Goal: Use online tool/utility: Utilize a website feature to perform a specific function

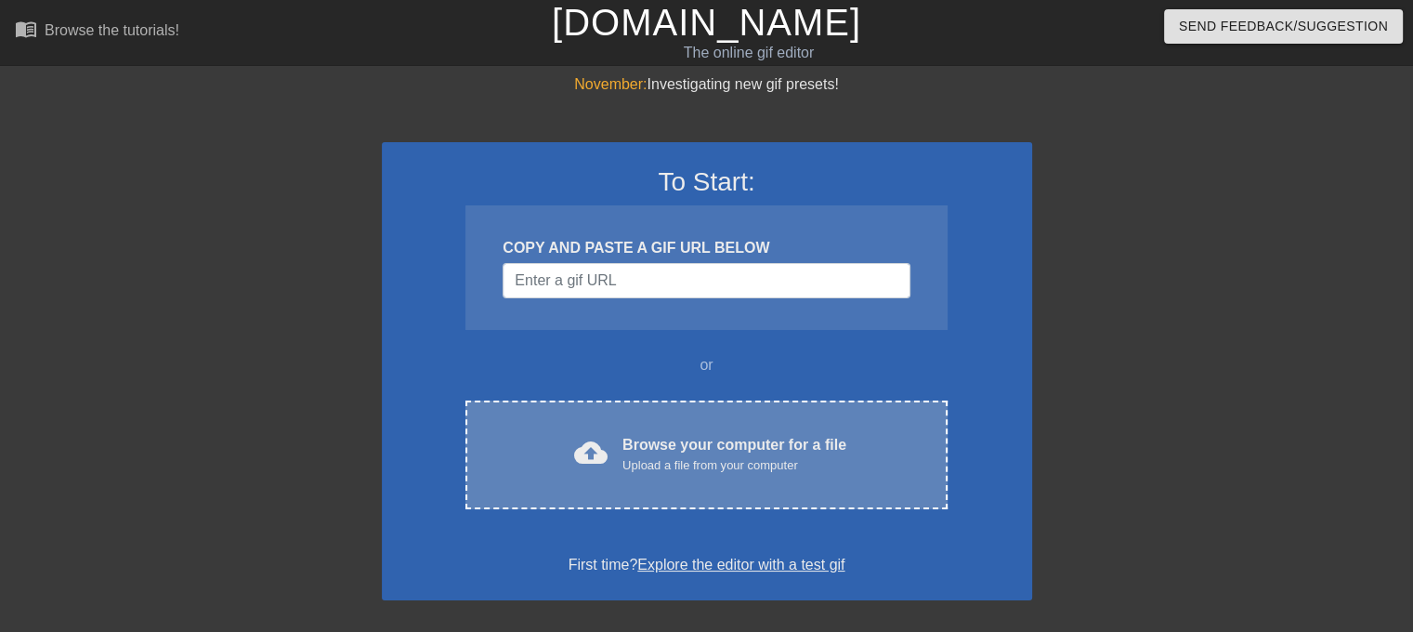
click at [678, 453] on div "Browse your computer for a file Upload a file from your computer" at bounding box center [735, 454] width 224 height 41
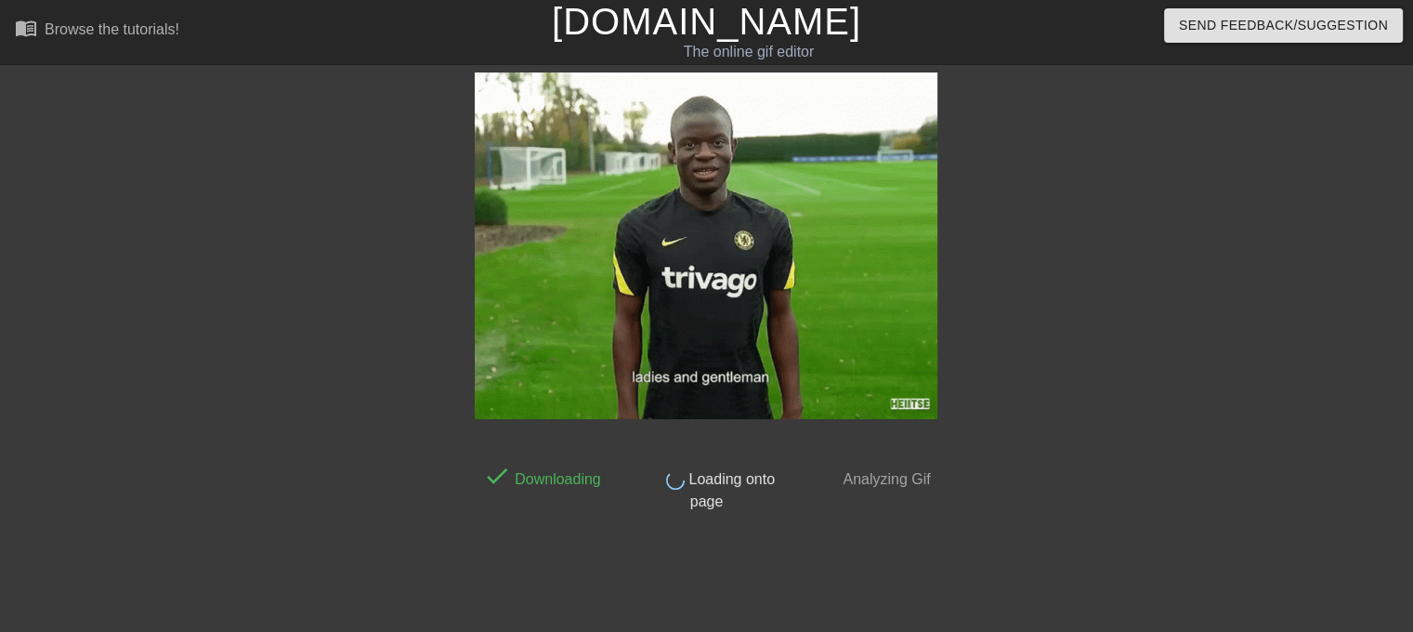
scroll to position [7, 0]
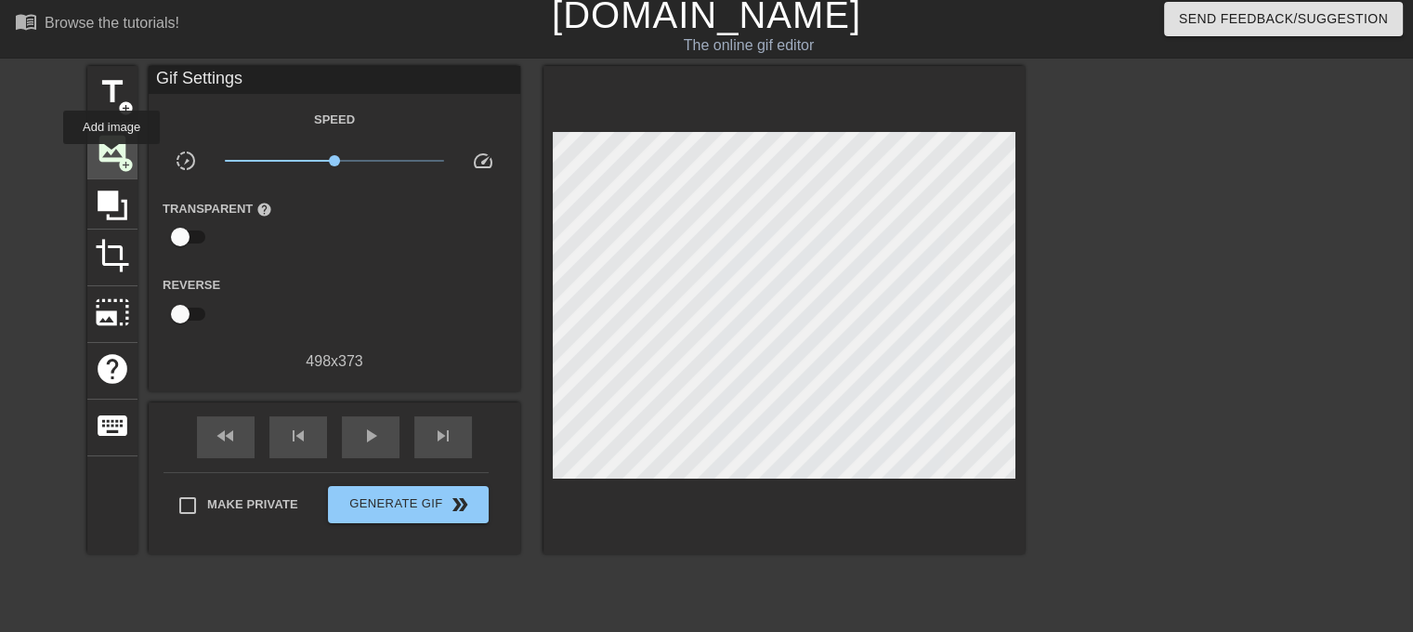
click at [112, 157] on span "image" at bounding box center [112, 148] width 35 height 35
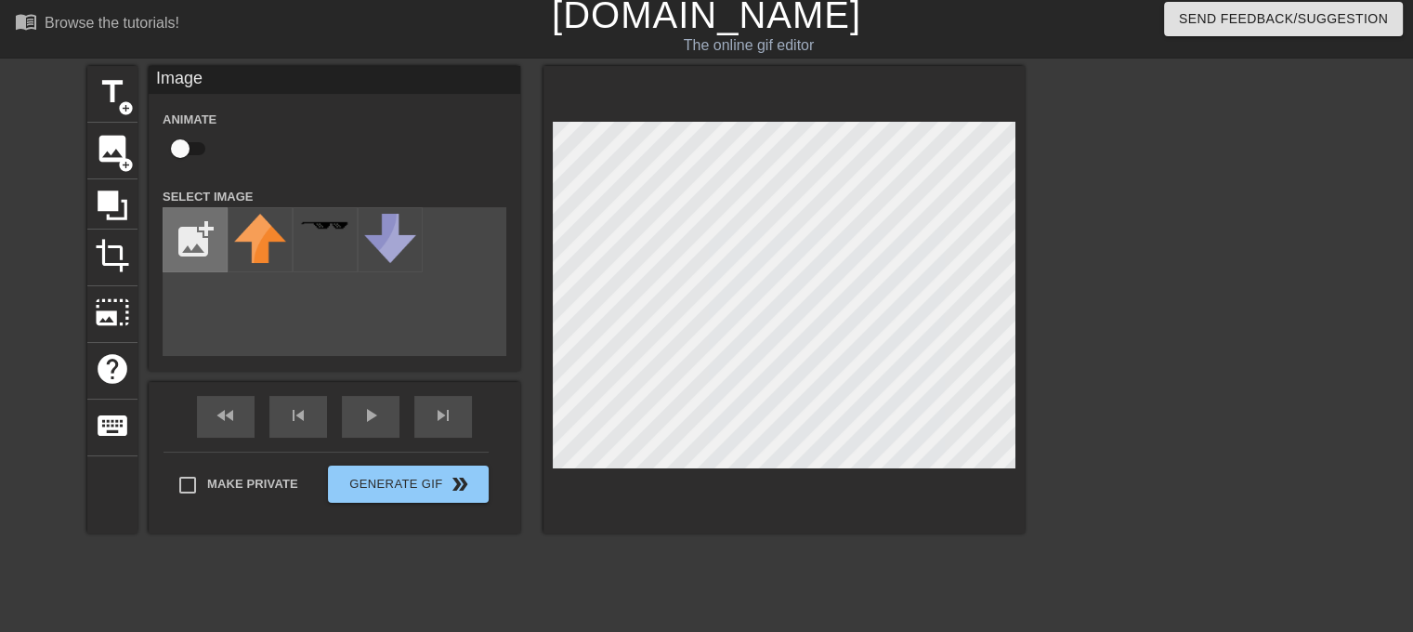
click at [217, 225] on input "file" at bounding box center [195, 239] width 63 height 63
type input "C:\fakepath\23-24-beerschot-shirt-3th-black.png"
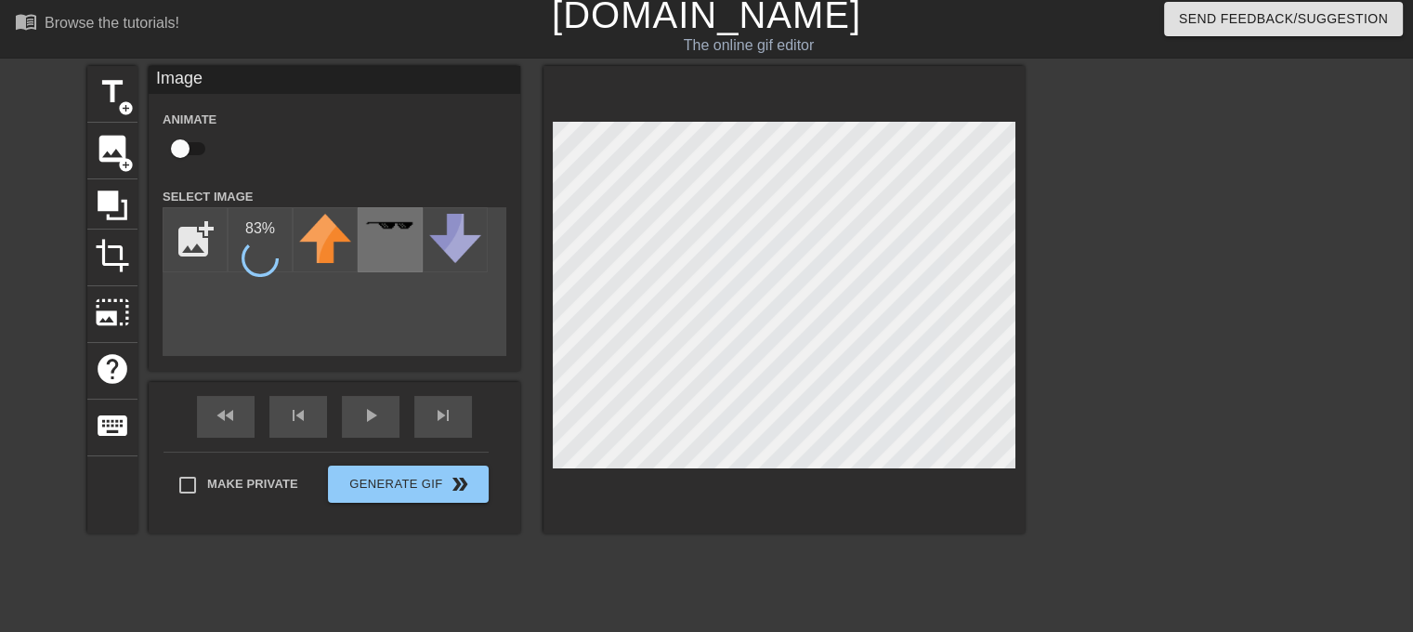
click at [390, 263] on div at bounding box center [390, 239] width 65 height 65
click at [254, 250] on img at bounding box center [260, 240] width 52 height 52
click at [260, 251] on img at bounding box center [260, 240] width 52 height 52
click at [504, 400] on div "title add_circle image add_circle crop photo_size_select_large help keyboard Im…" at bounding box center [556, 299] width 938 height 467
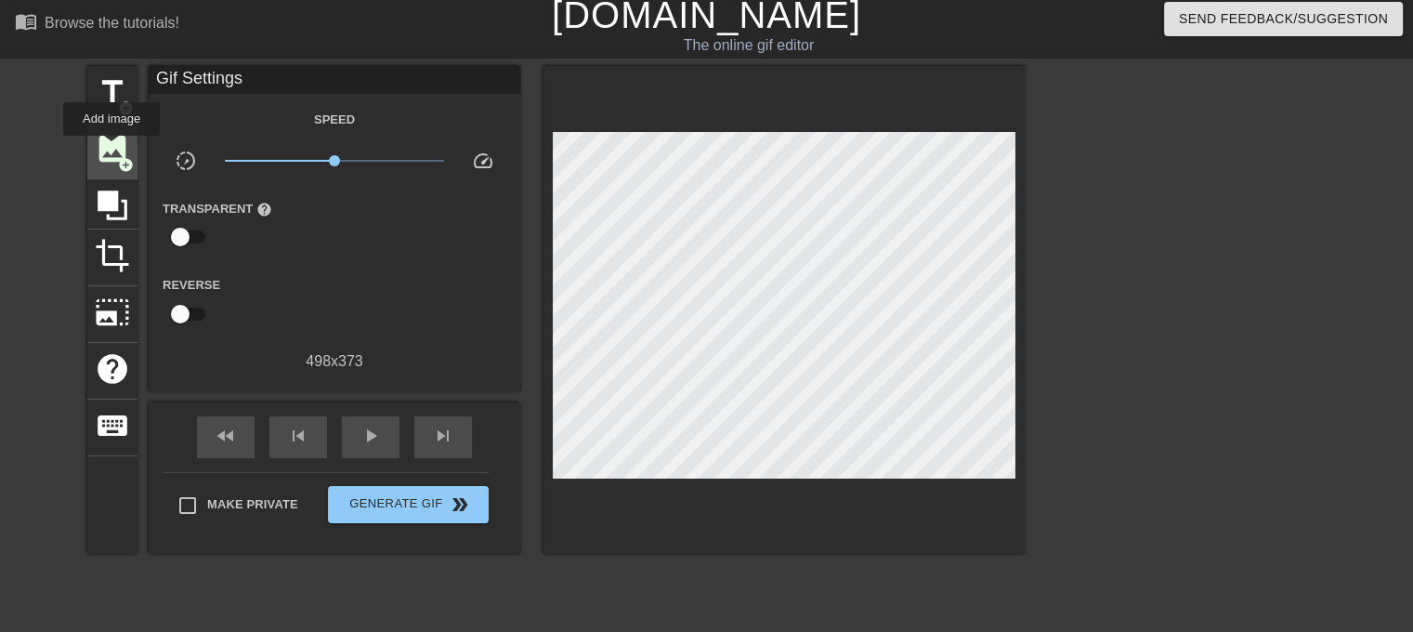
click at [112, 149] on span "image" at bounding box center [112, 148] width 35 height 35
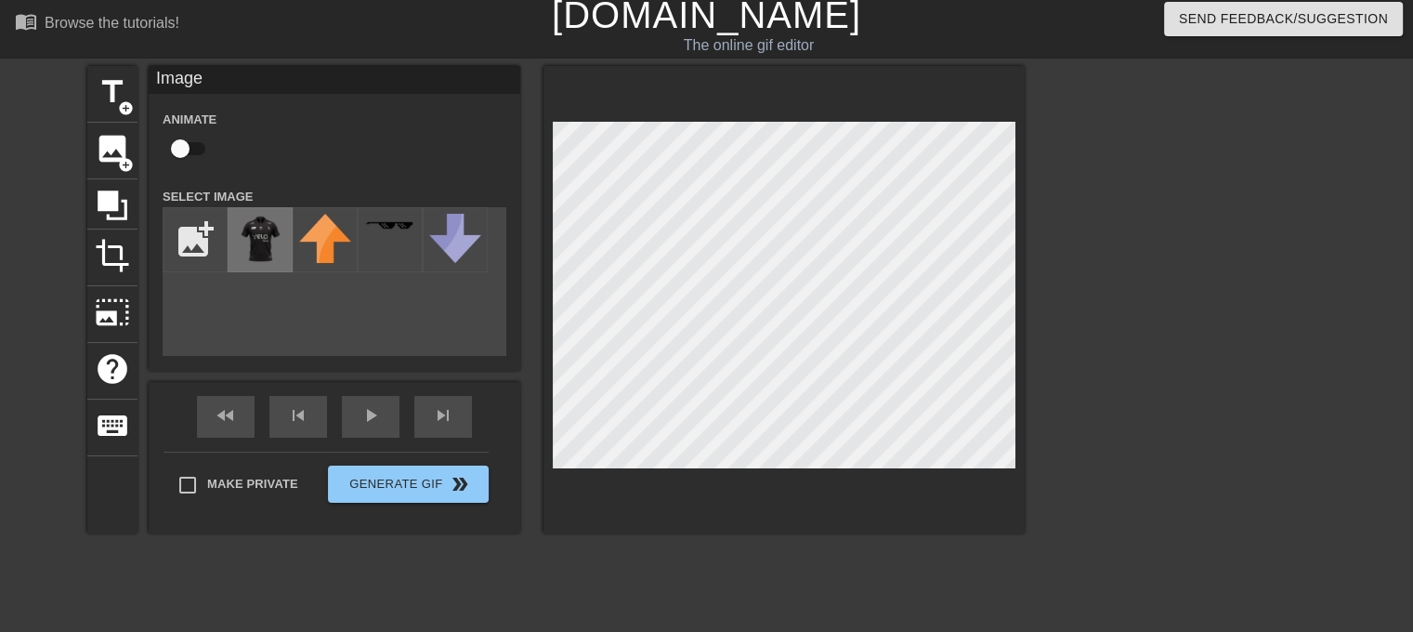
click at [262, 224] on img at bounding box center [260, 240] width 52 height 52
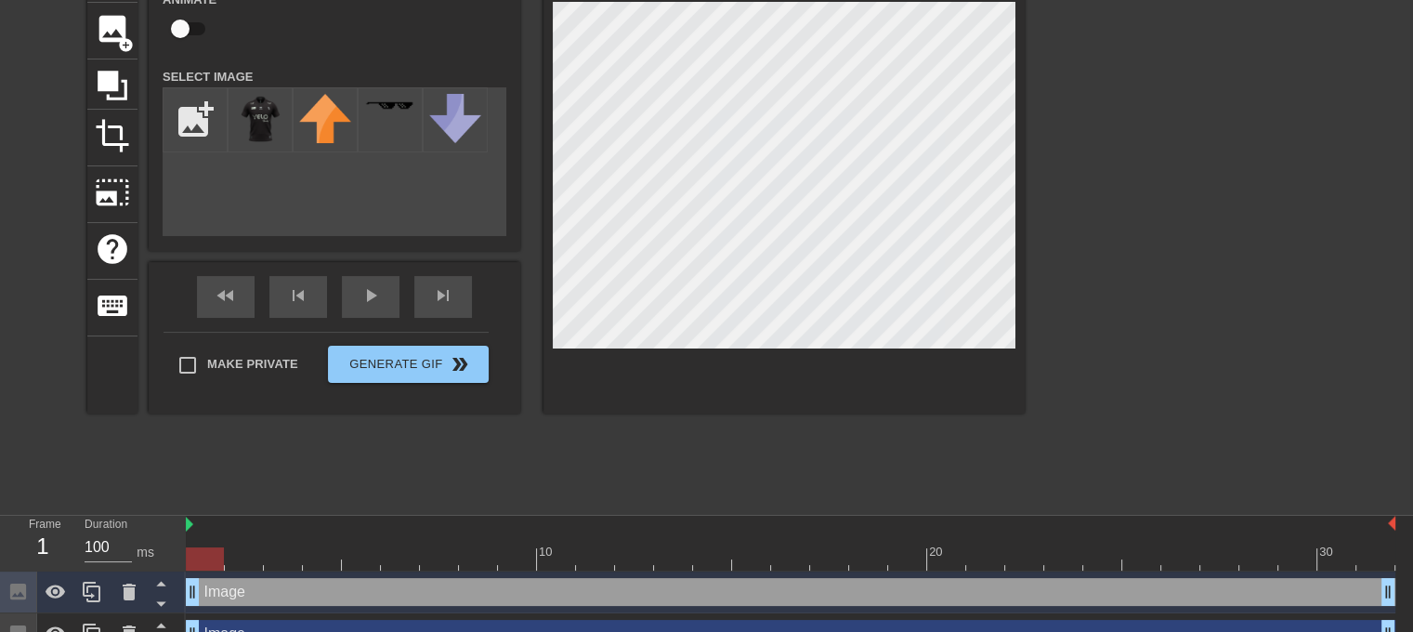
scroll to position [153, 0]
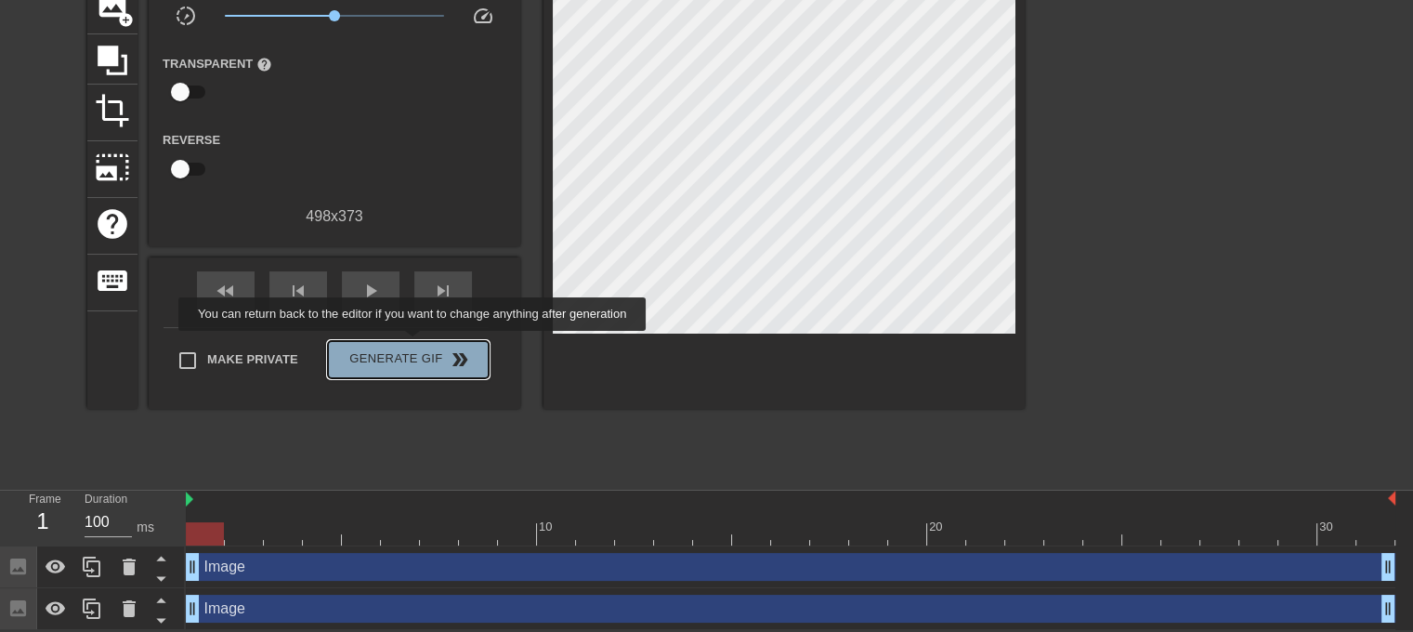
click at [414, 348] on span "Generate Gif double_arrow" at bounding box center [408, 359] width 146 height 22
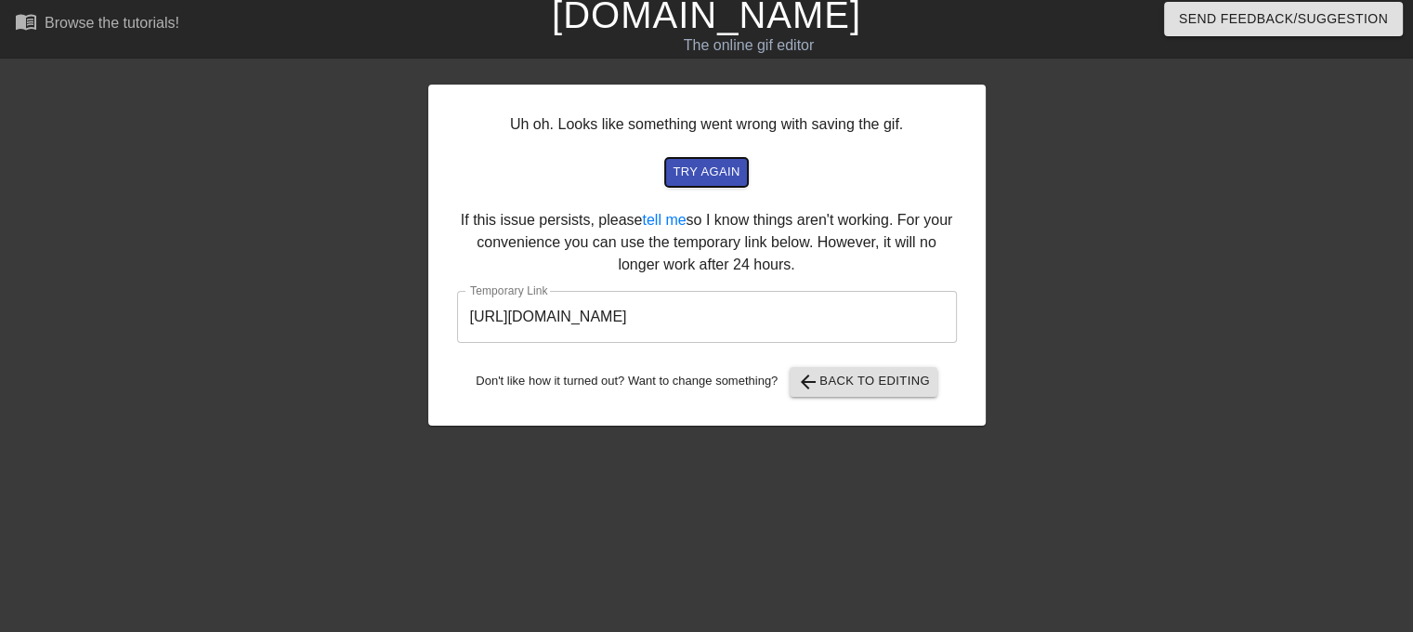
click at [722, 174] on span "try again" at bounding box center [706, 172] width 67 height 21
click at [728, 312] on input "[URL][DOMAIN_NAME]" at bounding box center [707, 317] width 500 height 52
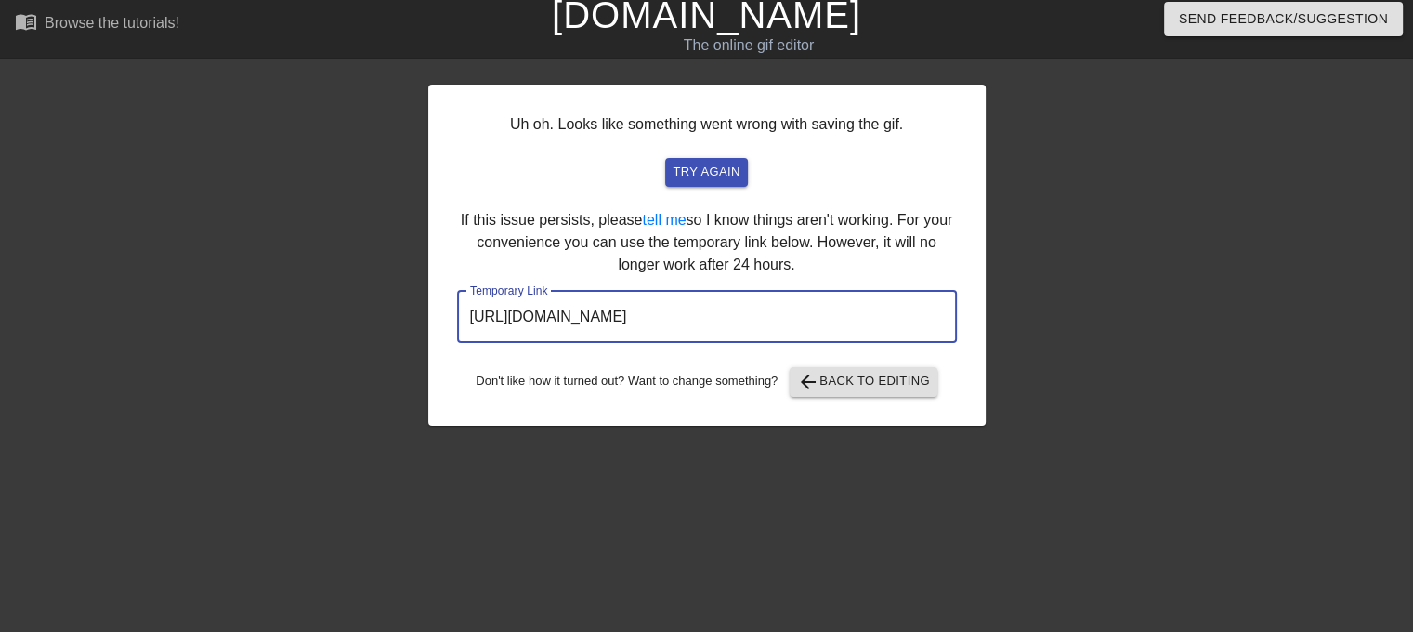
click at [728, 312] on input "[URL][DOMAIN_NAME]" at bounding box center [707, 317] width 500 height 52
